Goal: Task Accomplishment & Management: Use online tool/utility

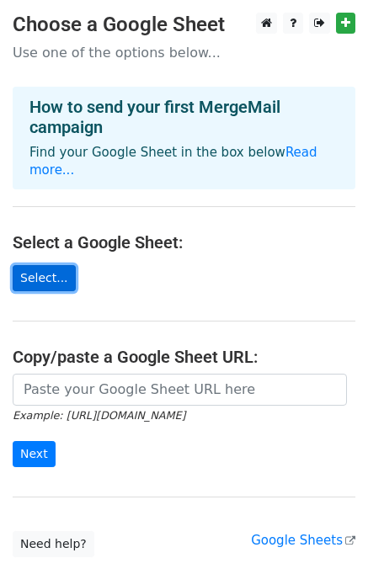
click at [37, 267] on link "Select..." at bounding box center [44, 278] width 63 height 26
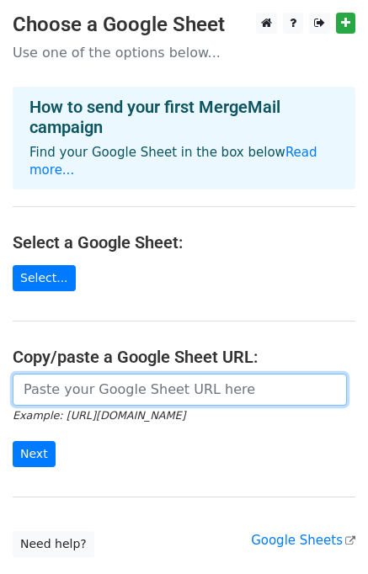
click at [130, 373] on input "url" at bounding box center [180, 389] width 334 height 32
paste input "[URL][DOMAIN_NAME]"
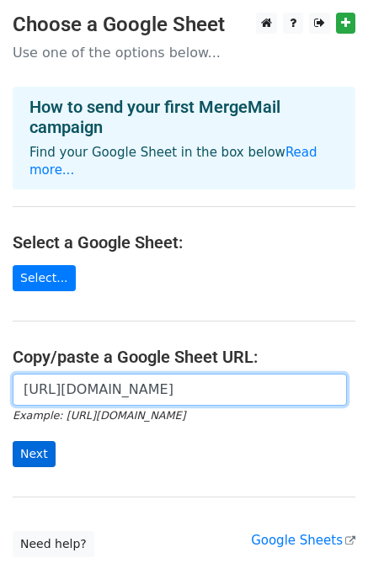
type input "[URL][DOMAIN_NAME]"
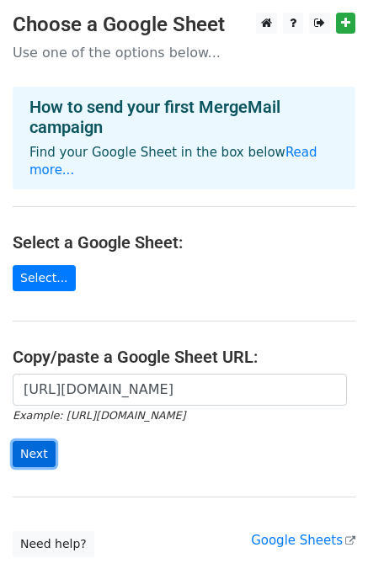
click at [38, 441] on input "Next" at bounding box center [34, 454] width 43 height 26
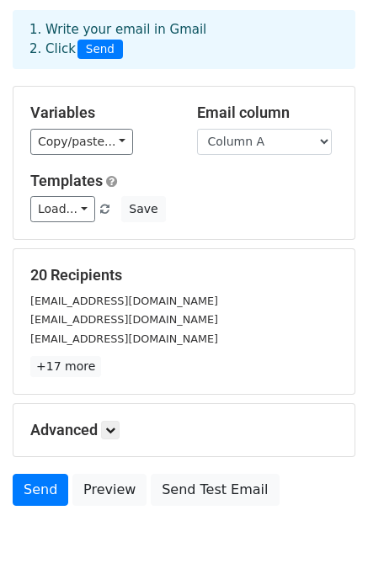
scroll to position [145, 0]
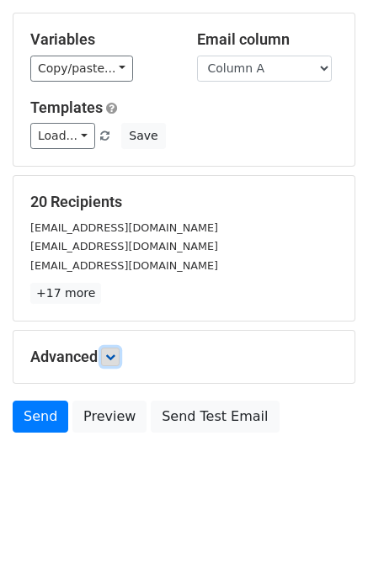
click at [119, 352] on link at bounding box center [110, 356] width 19 height 19
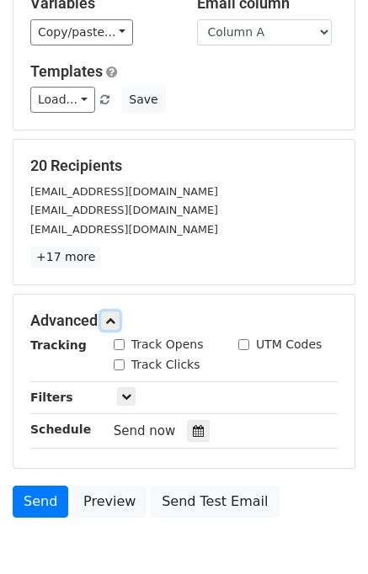
scroll to position [256, 0]
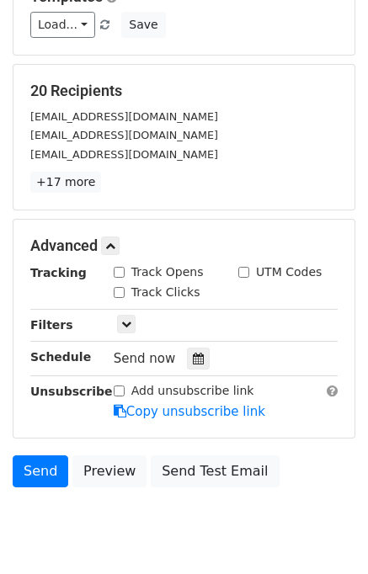
click at [117, 270] on input "Track Opens" at bounding box center [119, 272] width 11 height 11
checkbox input "true"
click at [118, 294] on input "Track Clicks" at bounding box center [119, 292] width 11 height 11
checkbox input "true"
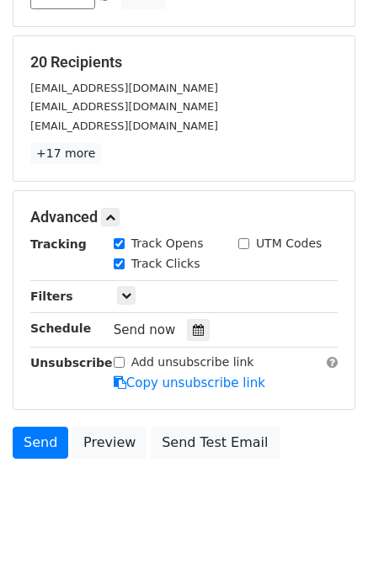
scroll to position [308, 0]
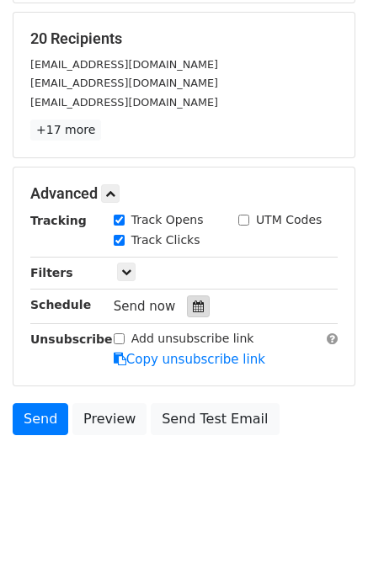
click at [193, 309] on icon at bounding box center [198, 306] width 11 height 12
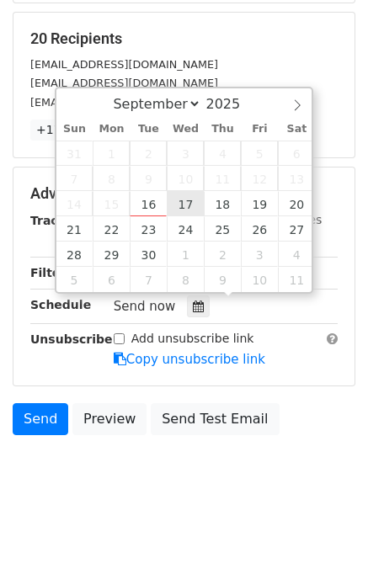
type input "2025-09-17 12:00"
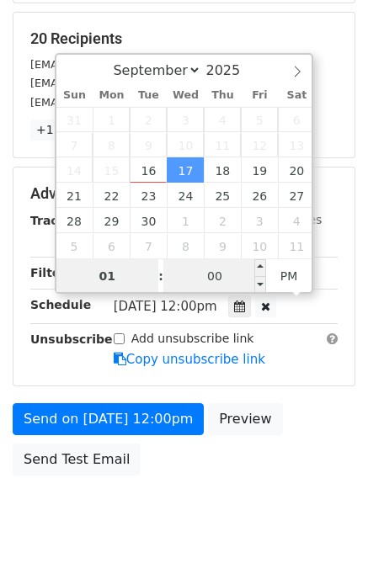
type input "01"
type input "2025-09-17 13:00"
click at [182, 268] on input "00" at bounding box center [214, 276] width 103 height 34
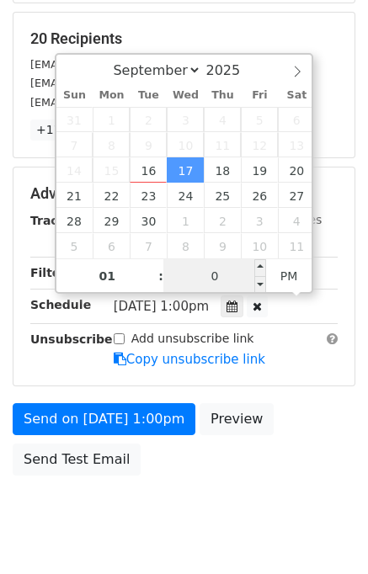
type input "00"
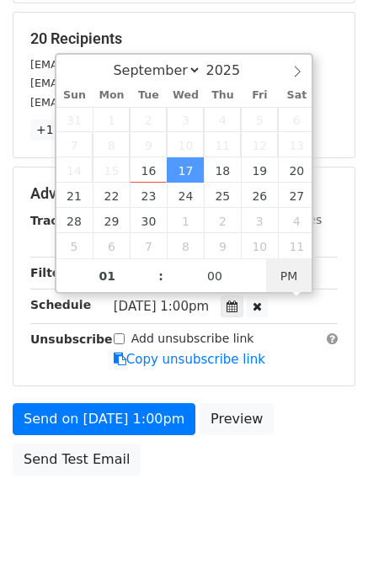
click at [298, 299] on div "Wed, Sep 17, 1:00pm 2025-09-17 13:00" at bounding box center [213, 306] width 198 height 23
type input "2025-09-17 01:00"
click at [299, 280] on span "PM" at bounding box center [289, 276] width 46 height 34
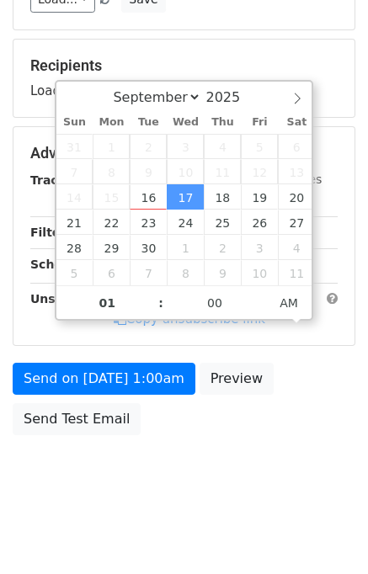
click at [302, 455] on body "New Campaign Daily emails left: 50 Google Sheet: Untitled spreadsheet 1. Write …" at bounding box center [184, 121] width 368 height 779
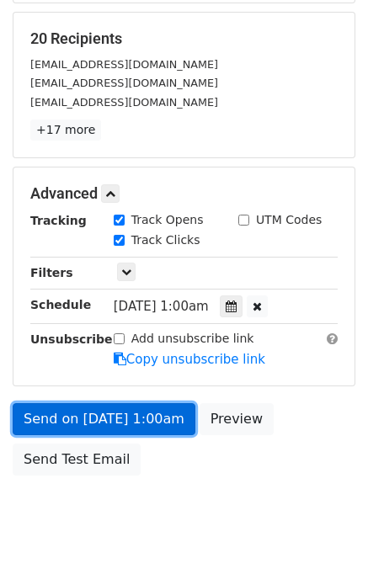
click at [77, 419] on link "Send on Sep 17 at 1:00am" at bounding box center [104, 419] width 183 height 32
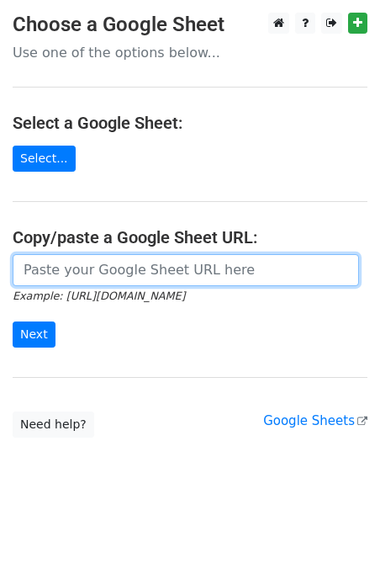
drag, startPoint x: 78, startPoint y: 265, endPoint x: 93, endPoint y: 274, distance: 17.7
click at [78, 265] on input "url" at bounding box center [186, 270] width 346 height 32
type input "[URL][DOMAIN_NAME]"
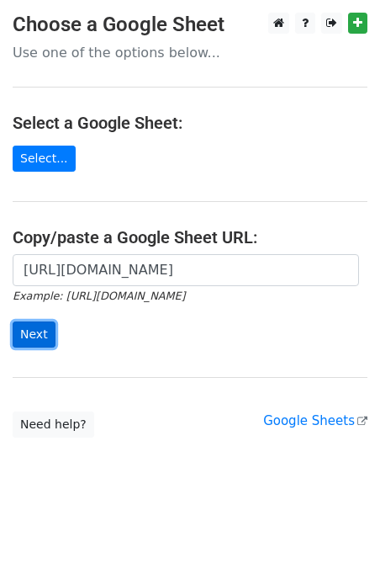
click at [38, 339] on input "Next" at bounding box center [34, 334] width 43 height 26
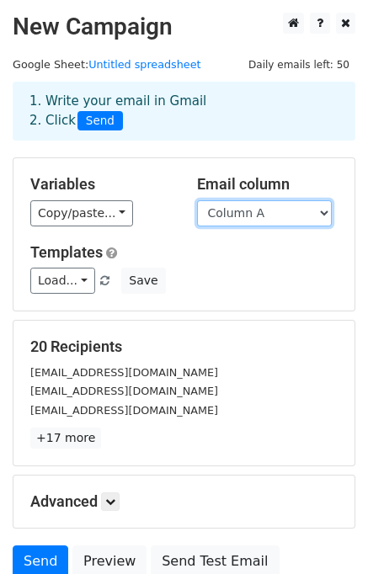
click at [277, 216] on select "Column A Column B Column C" at bounding box center [264, 213] width 135 height 26
select select "Column B"
click at [197, 200] on select "Column A Column B Column C" at bounding box center [264, 213] width 135 height 26
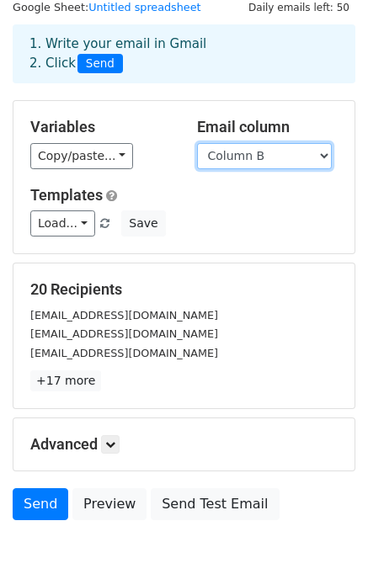
scroll to position [145, 0]
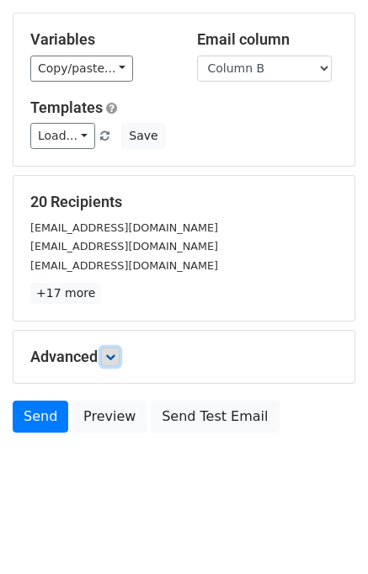
click at [109, 352] on icon at bounding box center [110, 357] width 10 height 10
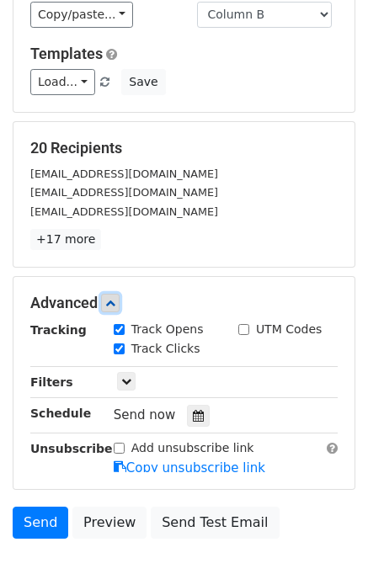
scroll to position [278, 0]
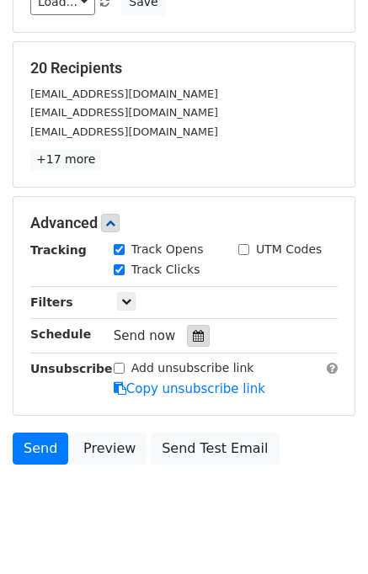
click at [198, 330] on div at bounding box center [198, 336] width 23 height 22
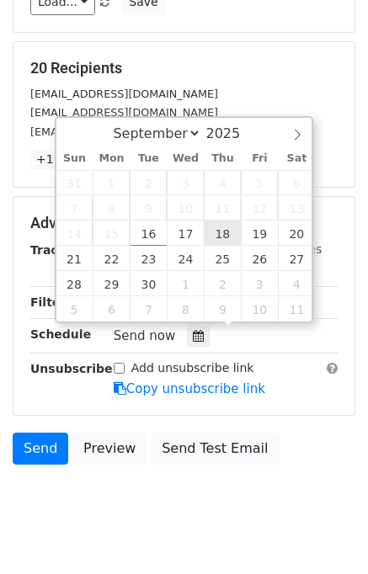
type input "2025-09-18 12:00"
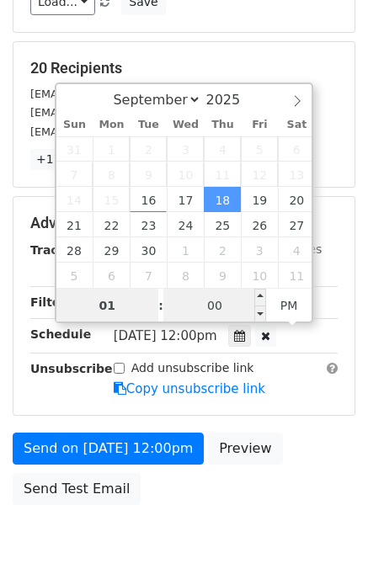
type input "01"
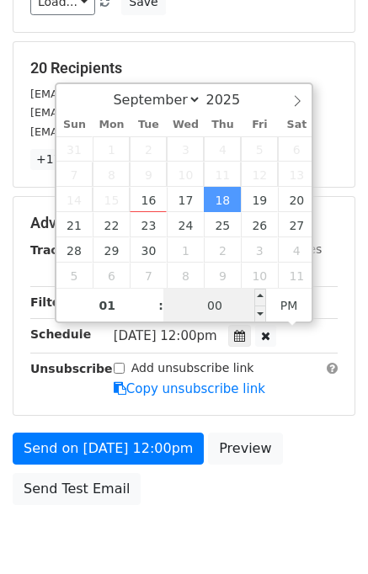
type input "2025-09-18 13:00"
click at [177, 304] on input "00" at bounding box center [214, 305] width 103 height 34
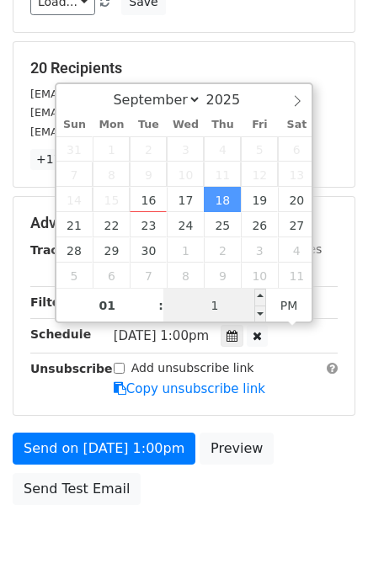
type input "10"
type input "2025-09-18 01:10"
click at [278, 301] on span "PM" at bounding box center [289, 305] width 46 height 34
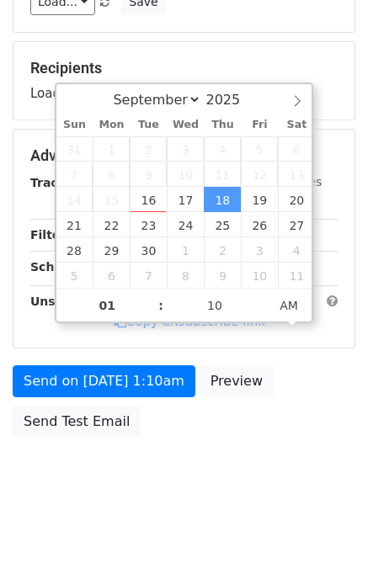
click at [309, 448] on body "New Campaign Daily emails left: 50 Google Sheet: Untitled spreadsheet 1. Write …" at bounding box center [184, 123] width 368 height 779
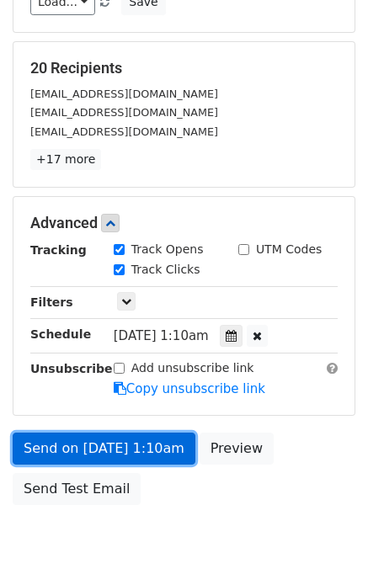
click at [139, 439] on link "Send on Sep 18 at 1:10am" at bounding box center [104, 448] width 183 height 32
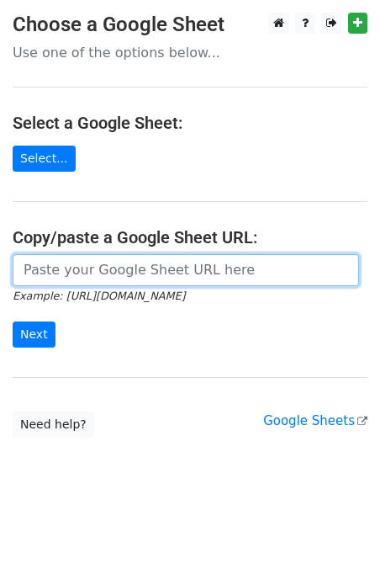
click at [109, 273] on input "url" at bounding box center [186, 270] width 346 height 32
type input "[URL][DOMAIN_NAME]"
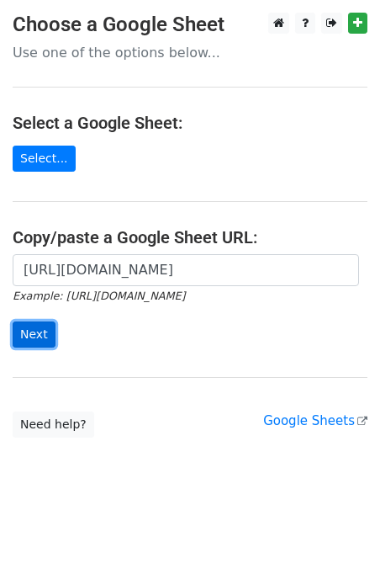
click at [40, 334] on input "Next" at bounding box center [34, 334] width 43 height 26
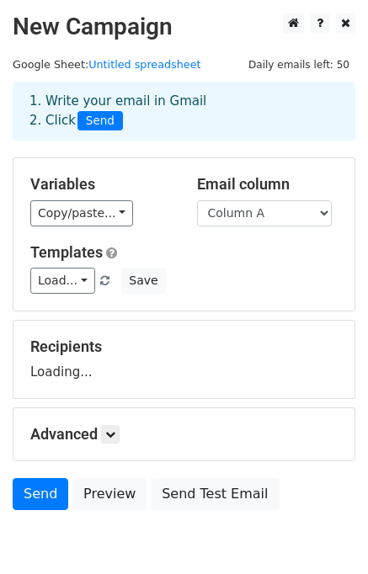
click at [281, 213] on select "Column A Column B Column C" at bounding box center [264, 213] width 135 height 26
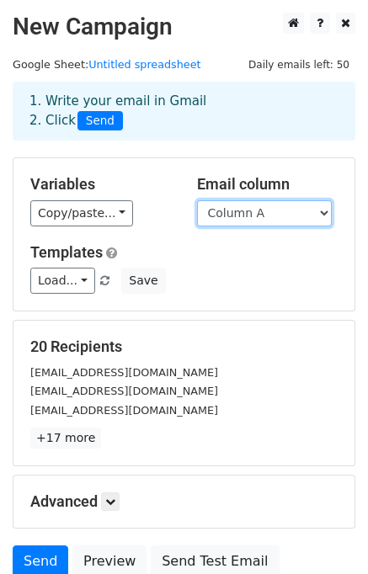
click at [272, 216] on select "Column A Column B Column C" at bounding box center [264, 213] width 135 height 26
select select "Column C"
click at [197, 200] on select "Column A Column B Column C" at bounding box center [264, 213] width 135 height 26
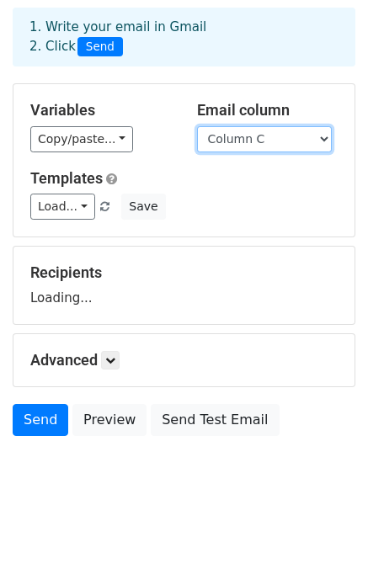
scroll to position [77, 0]
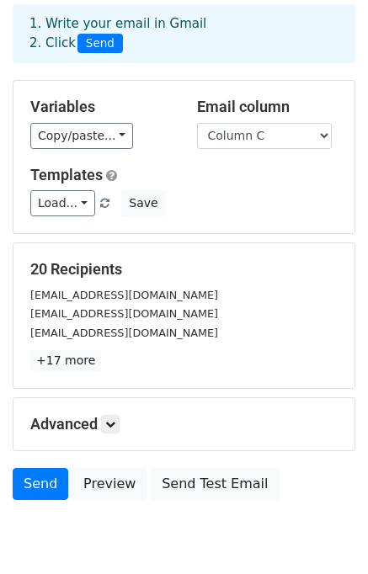
click at [123, 425] on h5 "Advanced" at bounding box center [183, 424] width 307 height 19
click at [103, 425] on h5 "Advanced" at bounding box center [183, 424] width 307 height 19
click at [123, 416] on h5 "Advanced" at bounding box center [183, 424] width 307 height 19
click at [108, 421] on link at bounding box center [110, 424] width 19 height 19
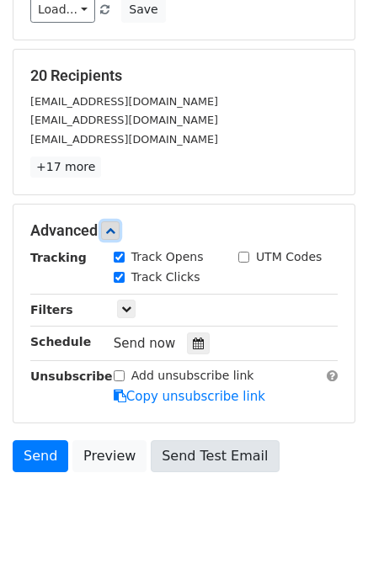
scroll to position [305, 0]
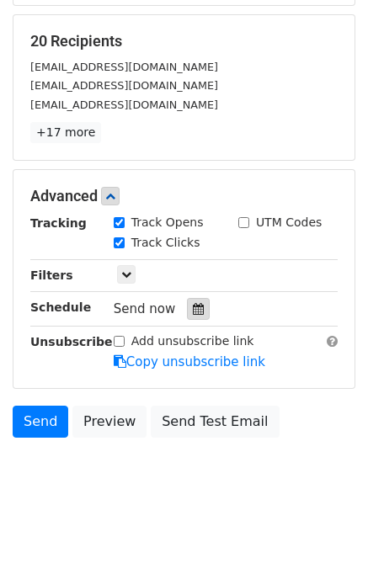
click at [193, 307] on icon at bounding box center [198, 309] width 11 height 12
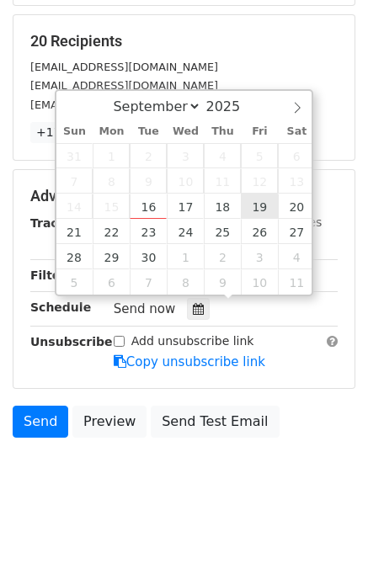
type input "[DATE] 12:00"
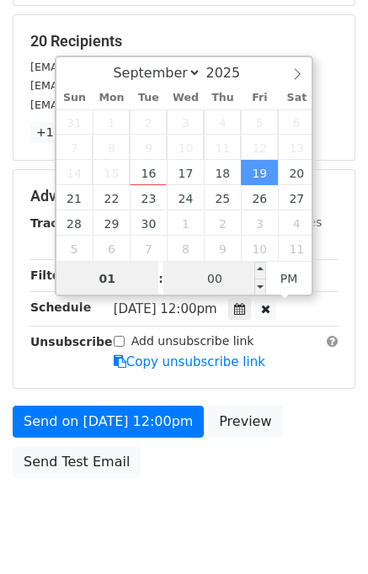
type input "01"
type input "[DATE] 13:00"
click at [177, 283] on input "00" at bounding box center [214, 279] width 103 height 34
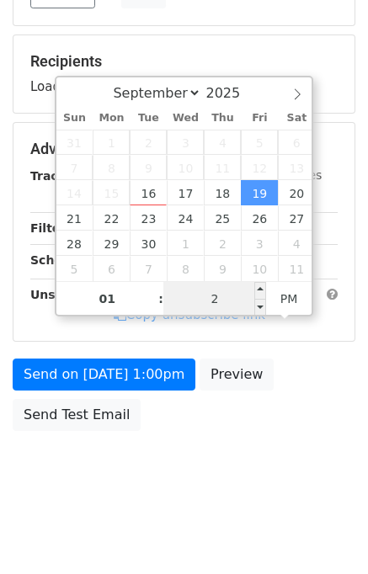
scroll to position [281, 0]
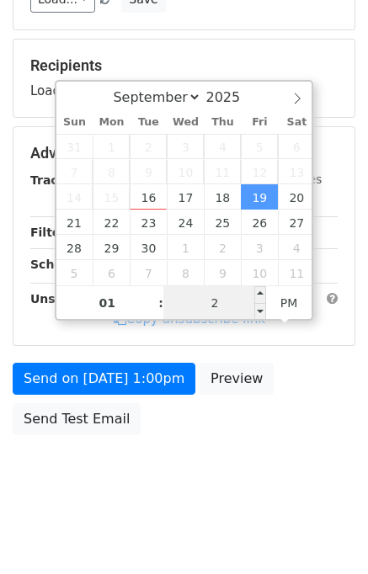
type input "20"
click at [344, 434] on div "Send on [DATE] 1:00pm Preview Send Test Email" at bounding box center [184, 402] width 368 height 81
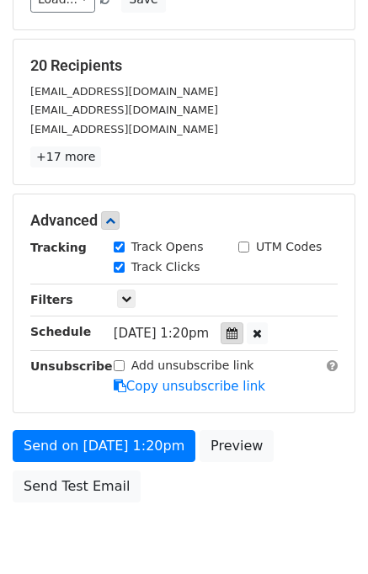
click at [237, 333] on icon at bounding box center [231, 333] width 11 height 12
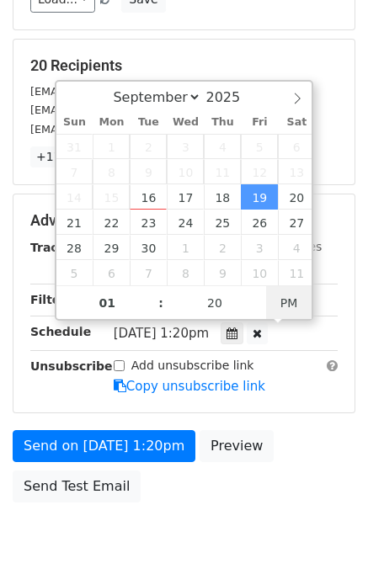
type input "[DATE] 01:20"
click at [289, 300] on span "PM" at bounding box center [289, 303] width 46 height 34
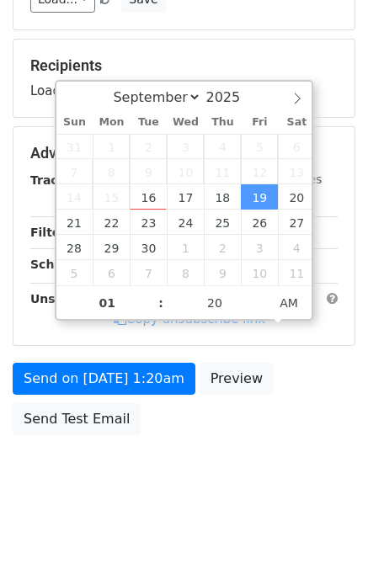
click at [294, 462] on body "New Campaign Daily emails left: 50 Google Sheet: Untitled spreadsheet 1. Write …" at bounding box center [184, 121] width 368 height 779
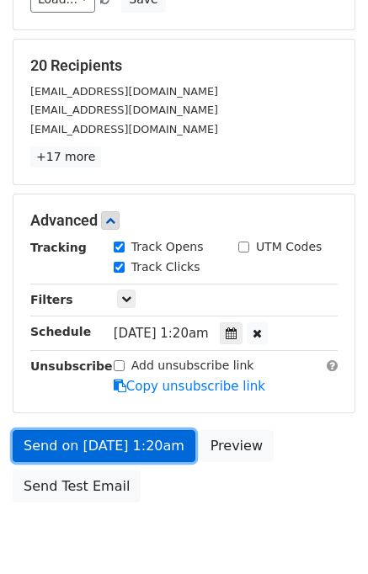
click at [144, 438] on link "Send on [DATE] 1:20am" at bounding box center [104, 446] width 183 height 32
